Goal: Contribute content

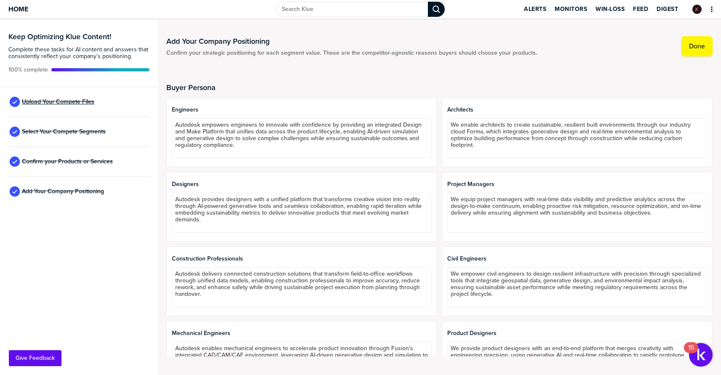
click at [68, 101] on span "Upload Your Compete Files" at bounding box center [58, 101] width 72 height 7
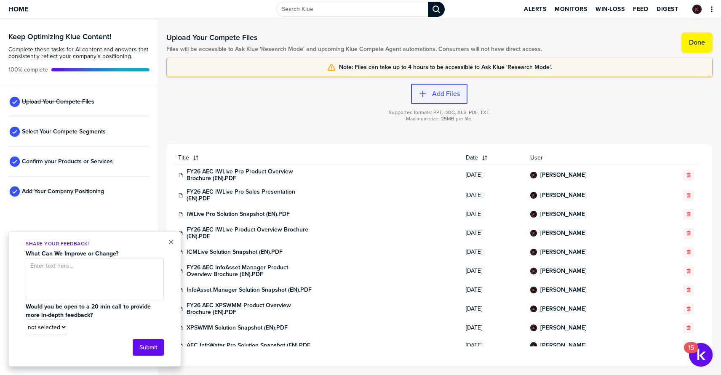
click at [446, 96] on label "Add Files" at bounding box center [446, 94] width 28 height 8
click at [173, 241] on button "×" at bounding box center [171, 242] width 6 height 10
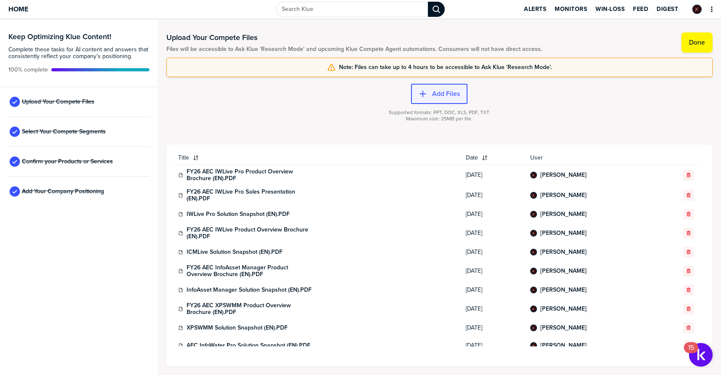
click at [429, 90] on div "button" at bounding box center [429, 94] width 5 height 8
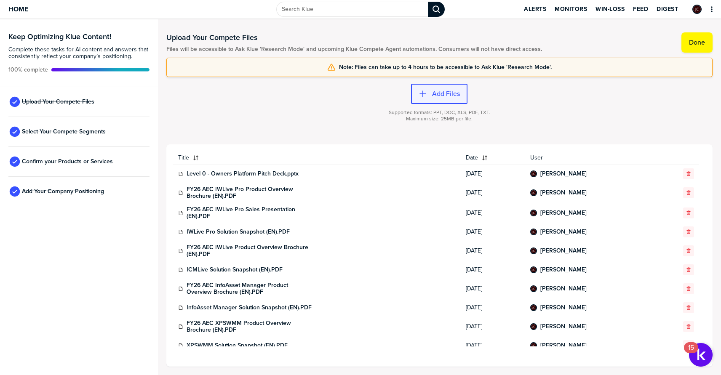
click at [439, 102] on button "Add Files" at bounding box center [439, 94] width 56 height 20
click at [429, 97] on div "button" at bounding box center [429, 94] width 5 height 8
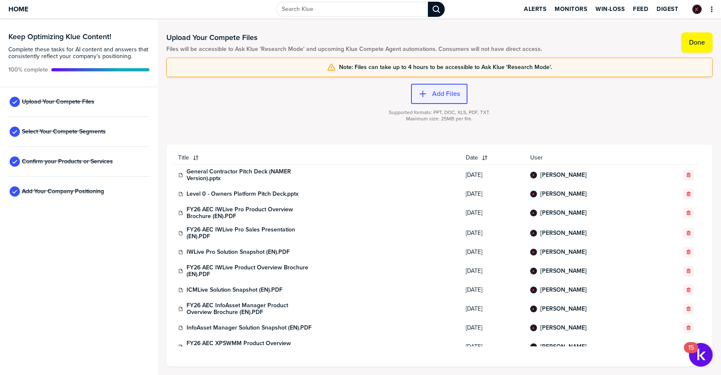
click at [442, 96] on label "Add Files" at bounding box center [446, 94] width 28 height 8
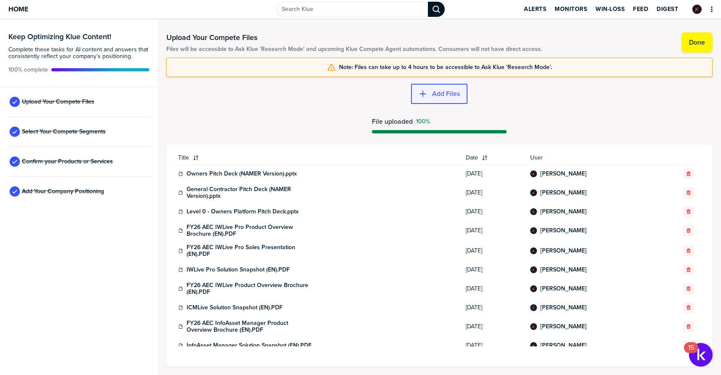
click at [438, 93] on label "Add Files" at bounding box center [446, 94] width 28 height 8
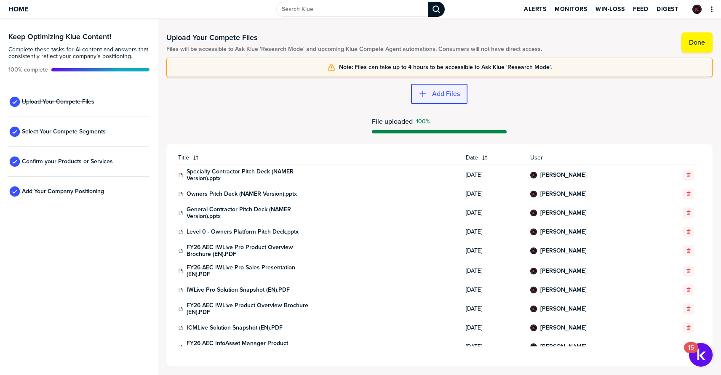
click at [424, 98] on button "Add Files" at bounding box center [439, 94] width 56 height 20
